Goal: Task Accomplishment & Management: Use online tool/utility

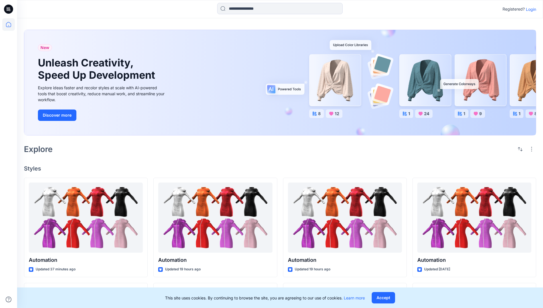
click at [529, 9] on p "Login" at bounding box center [530, 9] width 10 height 6
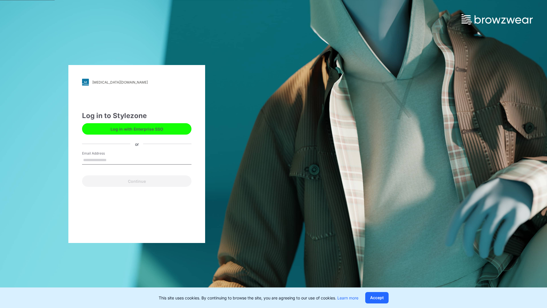
click at [112, 159] on input "Email Address" at bounding box center [136, 160] width 109 height 9
type input "**********"
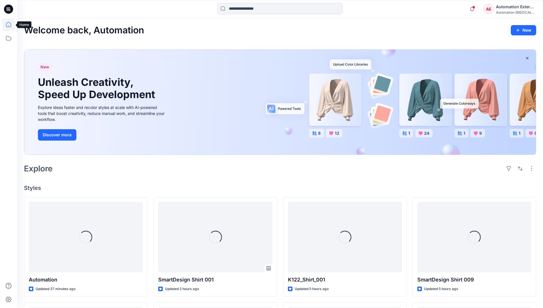
click at [11, 24] on icon at bounding box center [8, 24] width 5 height 5
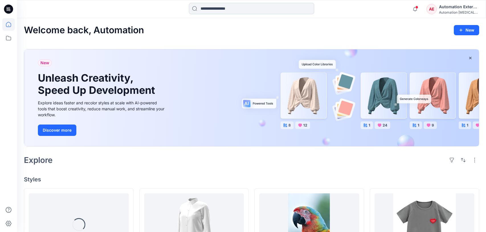
click at [222, 11] on input at bounding box center [251, 8] width 125 height 11
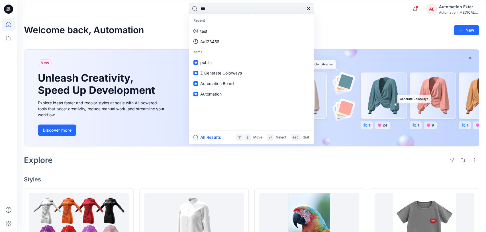
type input "****"
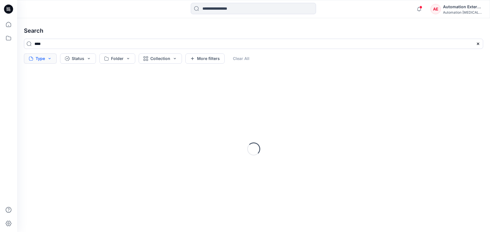
click at [43, 60] on button "Type" at bounding box center [40, 59] width 33 height 10
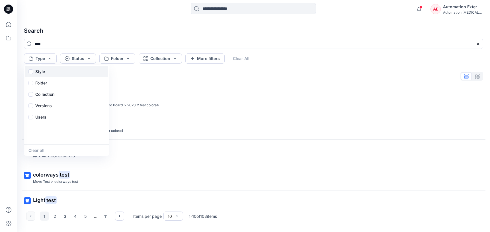
click at [42, 73] on p "Style" at bounding box center [40, 71] width 10 height 7
click at [49, 85] on div "Folder" at bounding box center [66, 82] width 83 height 11
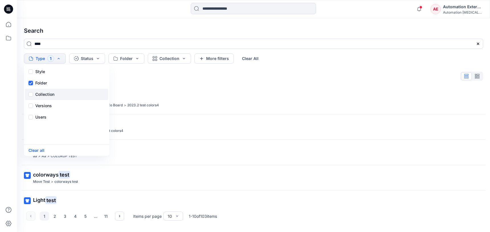
click at [49, 92] on p "Collection" at bounding box center [44, 94] width 19 height 7
click at [51, 104] on p "Versions" at bounding box center [43, 106] width 17 height 7
click at [47, 120] on div "Users" at bounding box center [66, 117] width 83 height 11
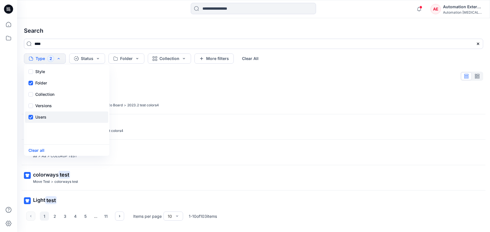
click at [47, 120] on div "Users" at bounding box center [66, 117] width 83 height 11
click at [91, 61] on button "Status" at bounding box center [87, 59] width 36 height 10
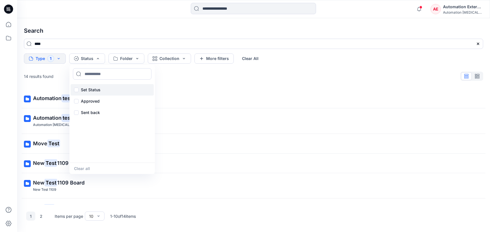
click at [92, 88] on p "Set Status" at bounding box center [91, 90] width 20 height 7
click at [96, 74] on input at bounding box center [112, 73] width 79 height 11
type input "**********"
click at [91, 89] on p "Set Status" at bounding box center [91, 90] width 20 height 7
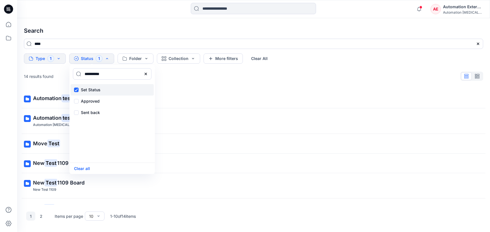
click at [91, 89] on p "Set Status" at bounding box center [91, 90] width 20 height 7
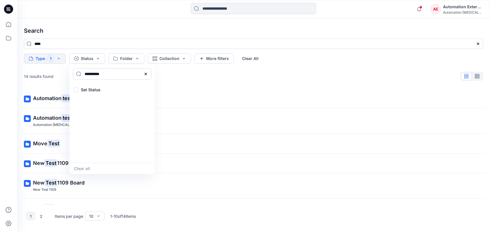
click at [147, 75] on icon at bounding box center [146, 74] width 5 height 5
click at [124, 76] on input at bounding box center [112, 73] width 79 height 11
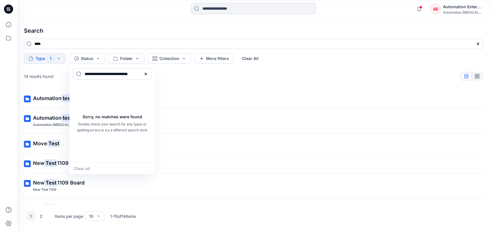
type input "**********"
click at [88, 167] on div "Clear all" at bounding box center [111, 168] width 85 height 11
click at [148, 74] on icon at bounding box center [146, 74] width 5 height 5
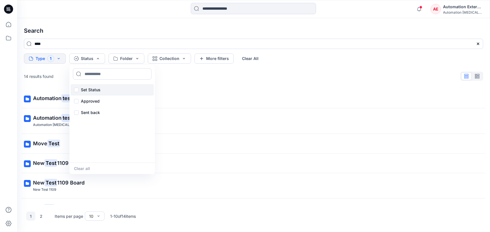
click at [93, 89] on p "Set Status" at bounding box center [91, 90] width 20 height 7
click at [88, 169] on button "Clear all" at bounding box center [82, 168] width 16 height 7
click at [131, 59] on button "Folder" at bounding box center [127, 59] width 36 height 10
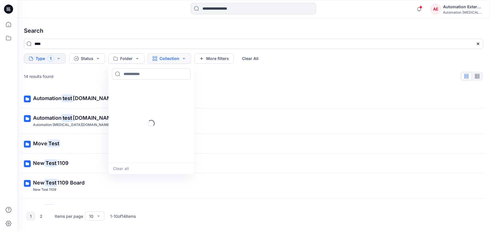
click at [163, 60] on button "Collection" at bounding box center [169, 59] width 43 height 10
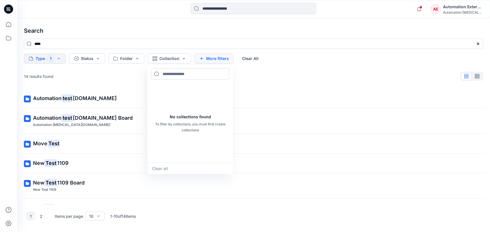
click at [226, 57] on button "More filters" at bounding box center [214, 59] width 39 height 10
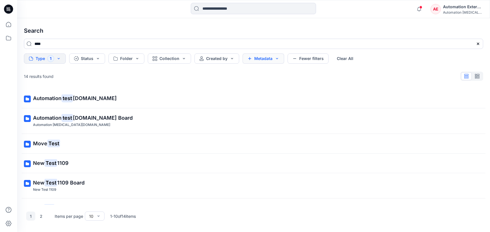
click at [249, 57] on button "Metadata" at bounding box center [264, 59] width 42 height 10
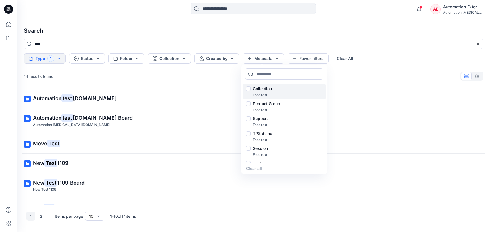
click at [265, 89] on p "Collection" at bounding box center [262, 88] width 19 height 7
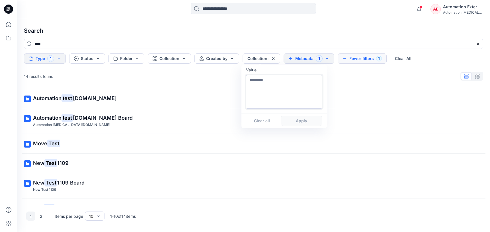
click at [265, 99] on textarea at bounding box center [284, 92] width 76 height 34
type textarea "**********"
click at [301, 124] on button "Apply" at bounding box center [302, 121] width 42 height 10
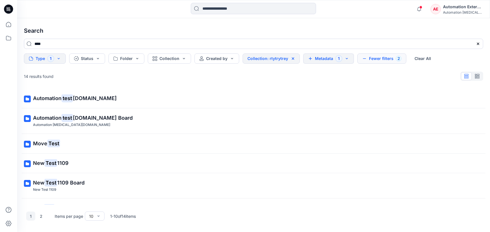
click at [327, 60] on button "Metadata 1" at bounding box center [328, 59] width 51 height 10
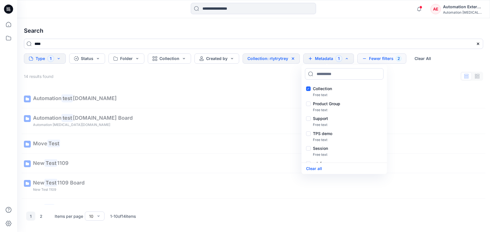
click at [380, 57] on button "Fewer filters 2" at bounding box center [381, 59] width 49 height 10
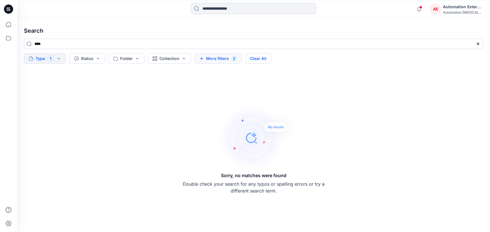
click at [267, 60] on button "Clear All" at bounding box center [258, 59] width 26 height 10
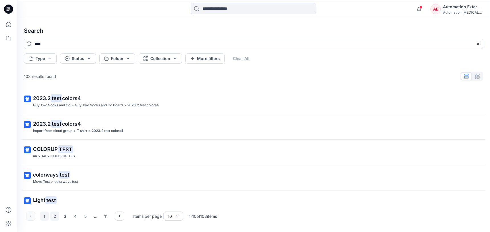
click at [53, 217] on button "2" at bounding box center [54, 216] width 9 height 9
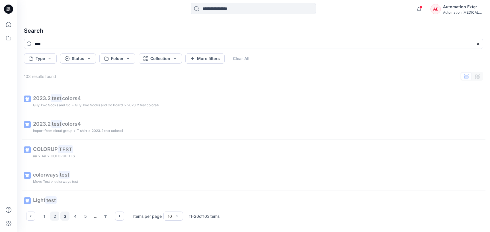
click at [66, 217] on button "3" at bounding box center [64, 216] width 9 height 9
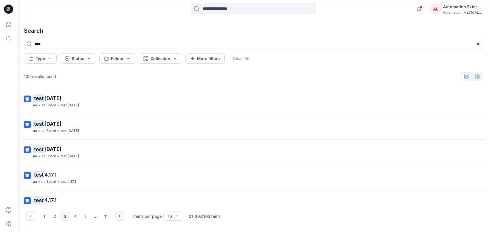
click at [119, 216] on icon "button" at bounding box center [119, 216] width 5 height 5
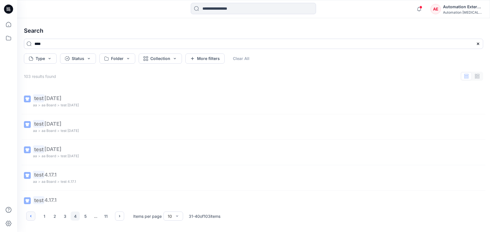
click at [34, 216] on button "button" at bounding box center [30, 216] width 9 height 9
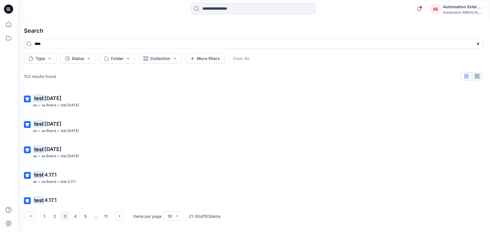
click at [463, 9] on div "Automation External" at bounding box center [463, 6] width 40 height 7
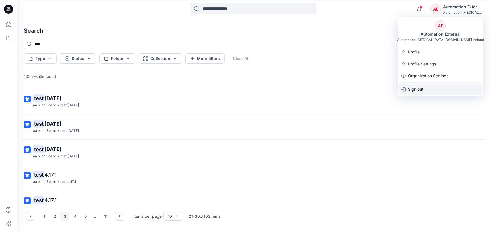
click at [427, 89] on div "Sign out" at bounding box center [440, 89] width 83 height 11
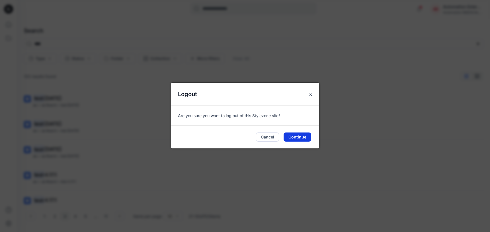
click at [301, 135] on button "Continue" at bounding box center [298, 137] width 28 height 9
